Goal: Task Accomplishment & Management: Manage account settings

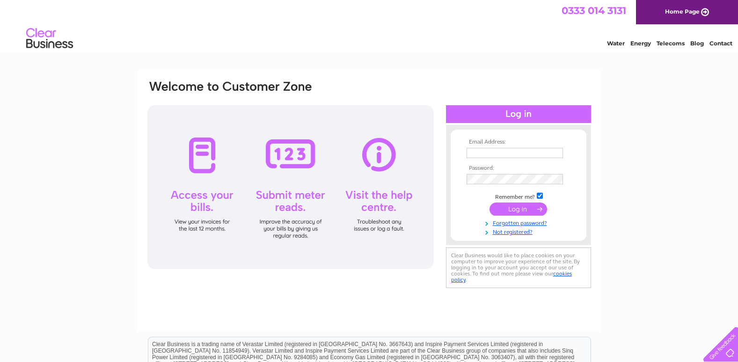
type input "[PERSON_NAME][EMAIL_ADDRESS][DOMAIN_NAME]"
click at [518, 208] on input "submit" at bounding box center [519, 209] width 58 height 13
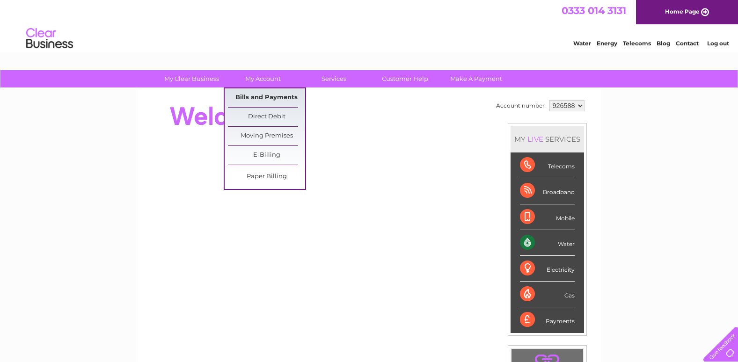
click at [258, 96] on link "Bills and Payments" at bounding box center [266, 97] width 77 height 19
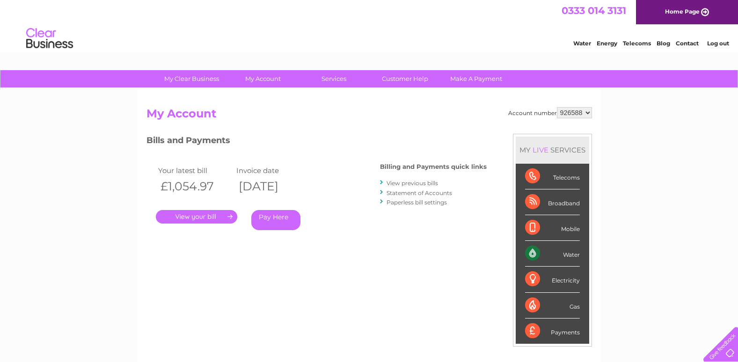
click at [185, 217] on link "." at bounding box center [196, 217] width 81 height 14
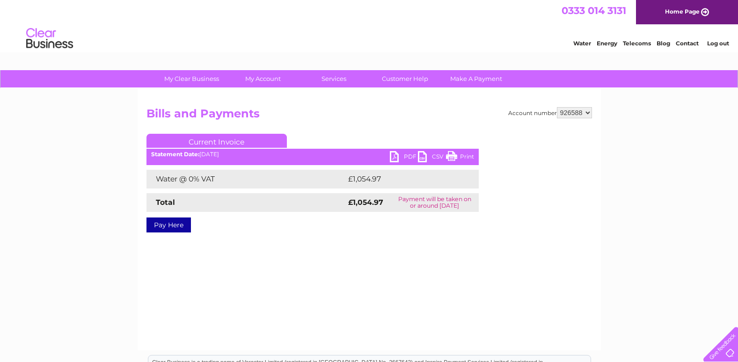
click at [397, 156] on link "PDF" at bounding box center [404, 158] width 28 height 14
